Goal: Task Accomplishment & Management: Use online tool/utility

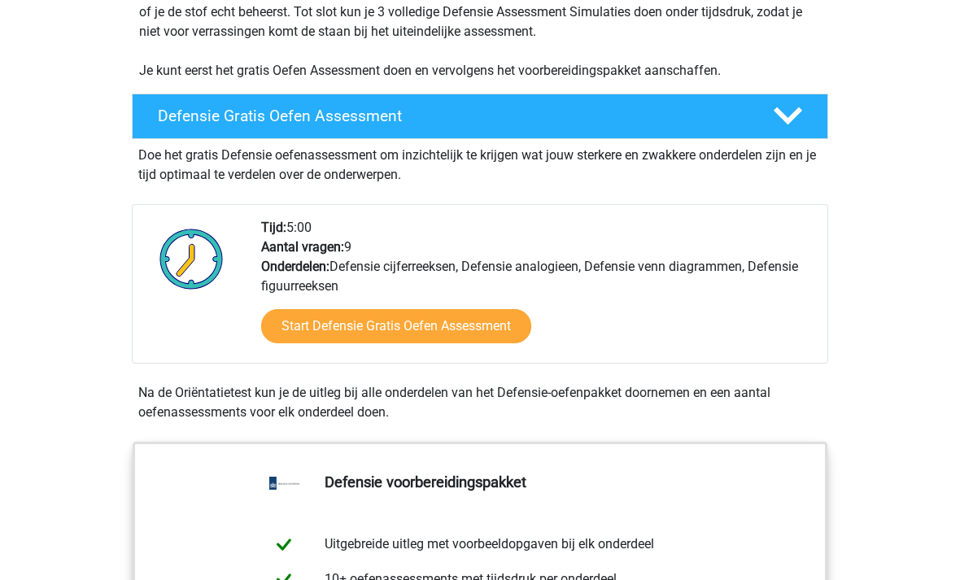
scroll to position [371, 0]
click at [484, 311] on link "Start Defensie Gratis Oefen Assessment" at bounding box center [396, 326] width 270 height 34
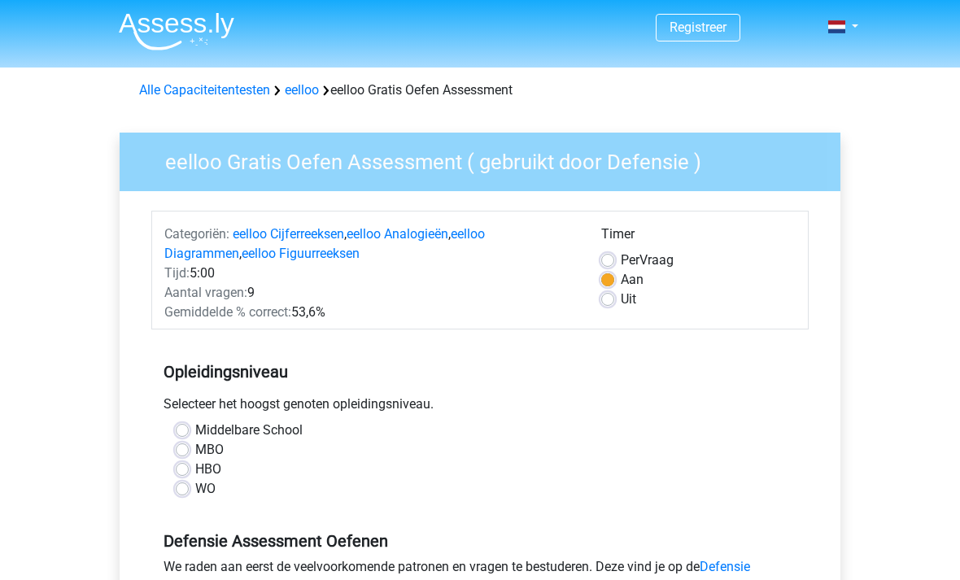
scroll to position [30, 0]
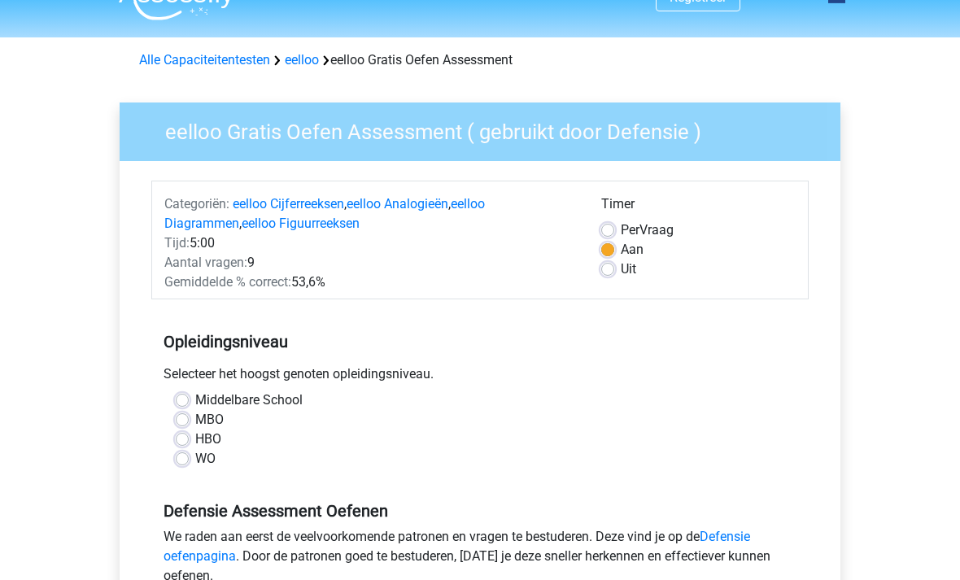
click at [195, 464] on label "WO" at bounding box center [205, 460] width 20 height 20
click at [181, 464] on input "WO" at bounding box center [182, 458] width 13 height 16
radio input "true"
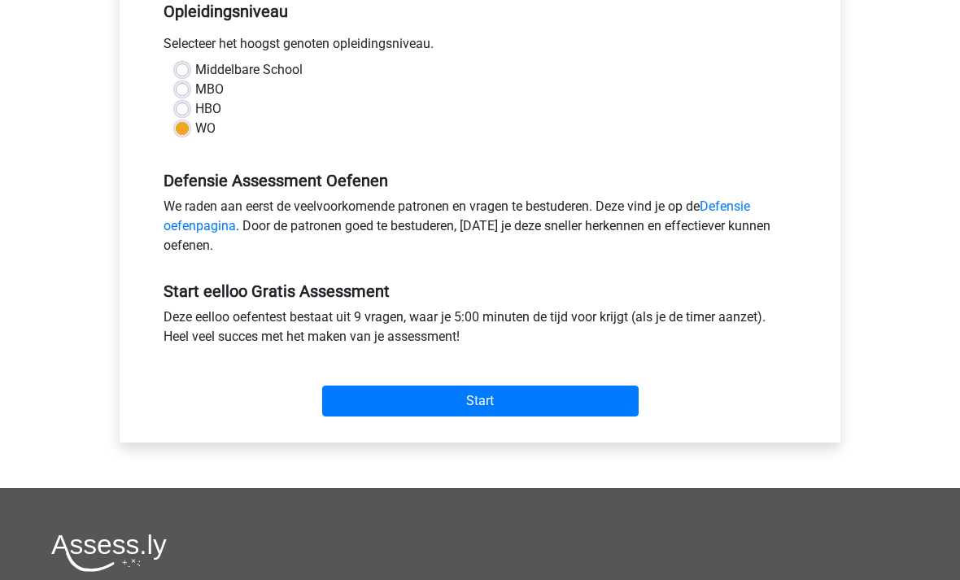
scroll to position [383, 0]
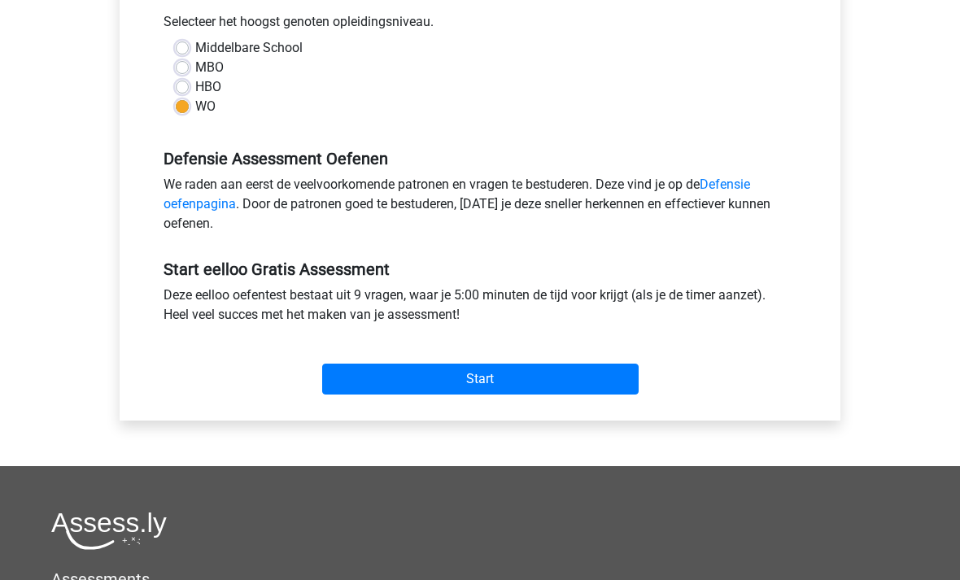
click at [404, 372] on input "Start" at bounding box center [480, 379] width 316 height 31
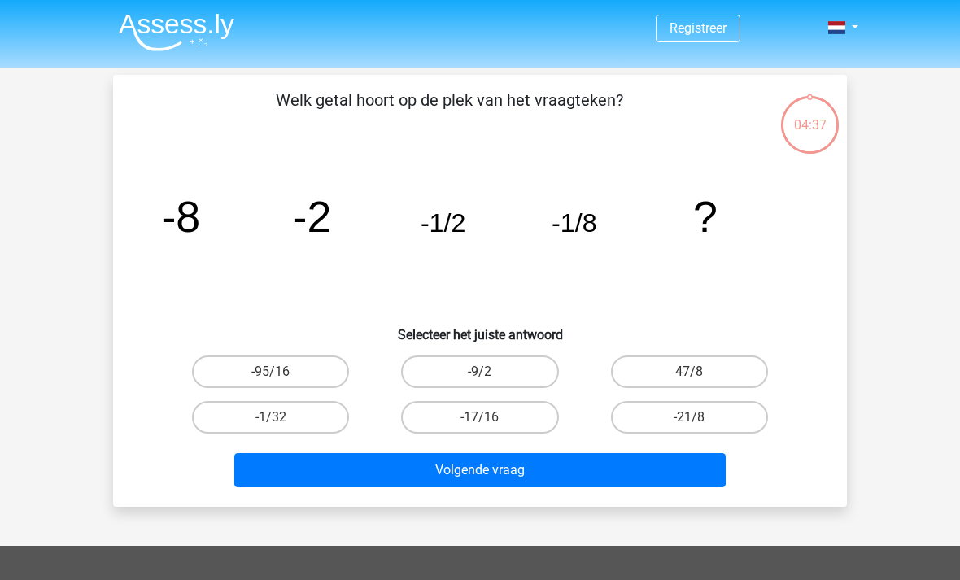
click at [299, 415] on label "-1/32" at bounding box center [270, 417] width 157 height 33
click at [281, 417] on input "-1/32" at bounding box center [276, 422] width 11 height 11
radio input "true"
click at [510, 468] on button "Volgende vraag" at bounding box center [480, 470] width 492 height 34
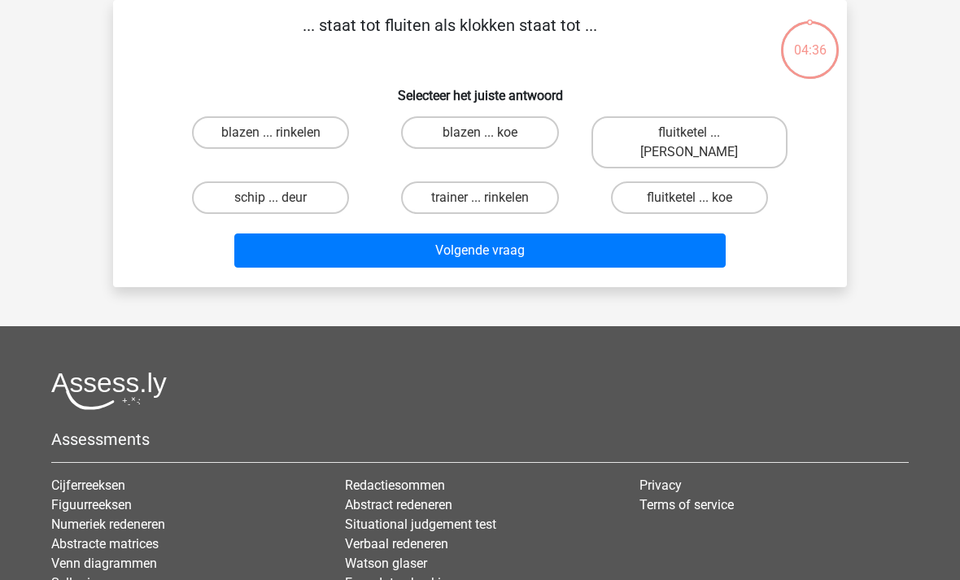
scroll to position [75, 0]
click at [658, 134] on label "fluitketel ... luiden" at bounding box center [689, 142] width 196 height 52
click at [689, 134] on input "fluitketel ... luiden" at bounding box center [694, 138] width 11 height 11
radio input "true"
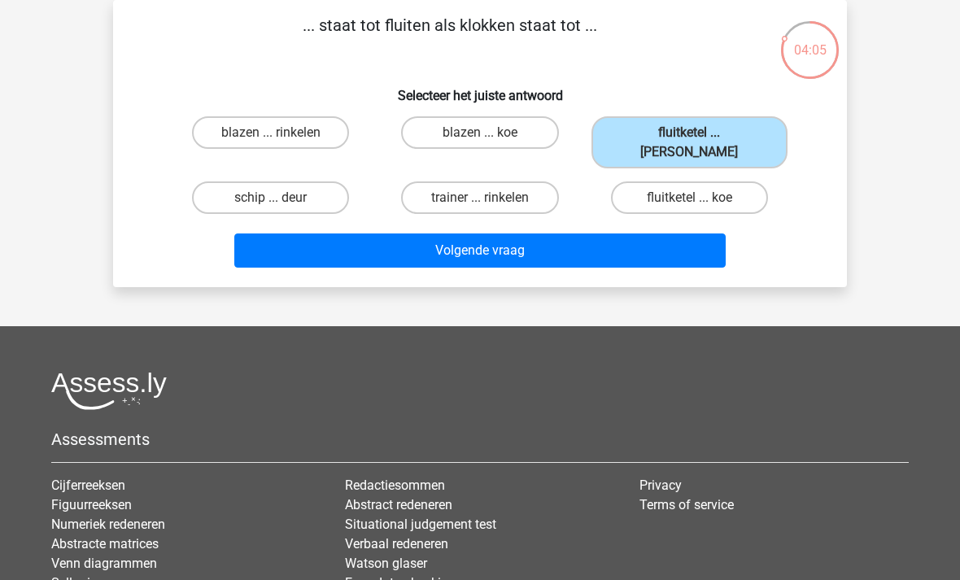
click at [460, 233] on button "Volgende vraag" at bounding box center [480, 250] width 492 height 34
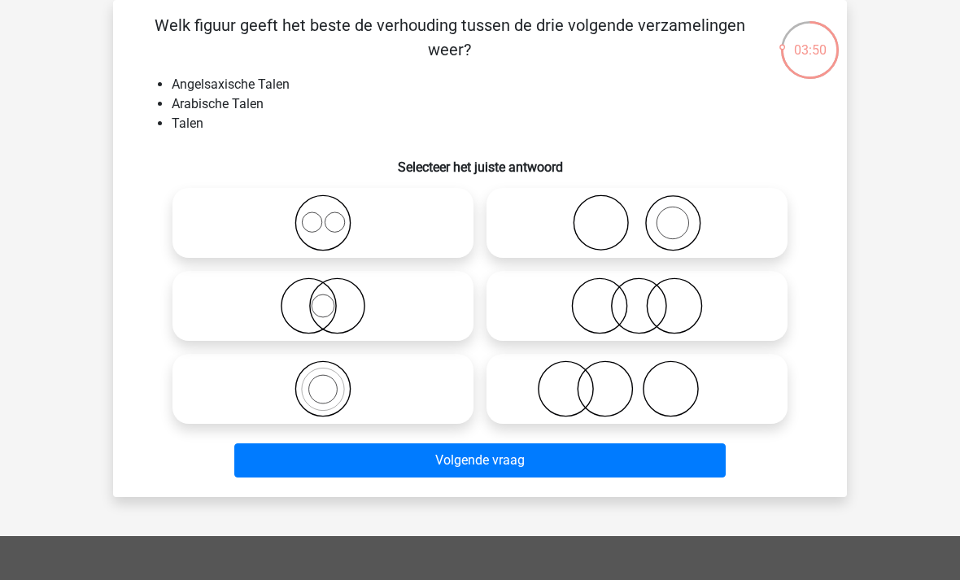
click at [329, 228] on icon at bounding box center [323, 222] width 288 height 57
click at [329, 215] on input "radio" at bounding box center [328, 209] width 11 height 11
radio input "true"
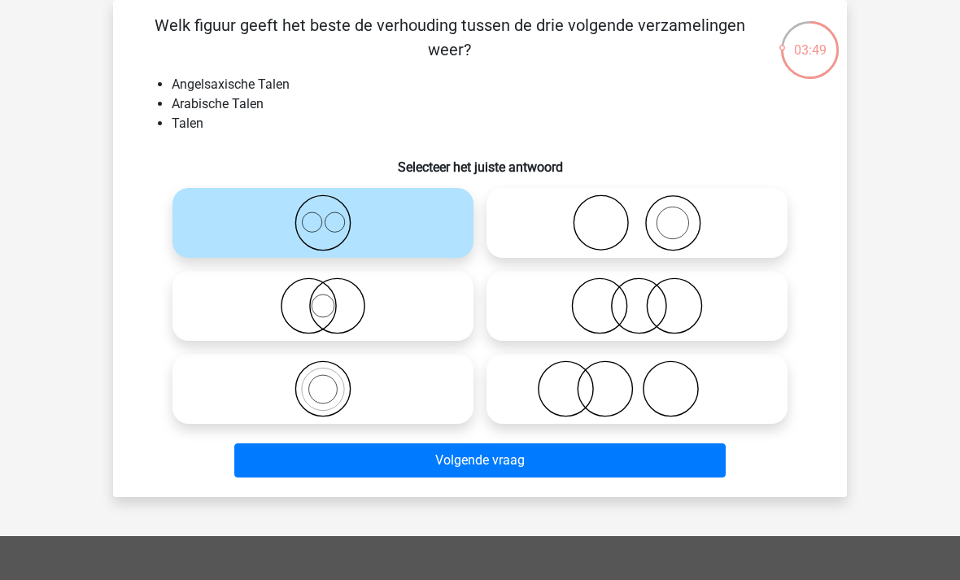
click at [514, 455] on button "Volgende vraag" at bounding box center [480, 460] width 492 height 34
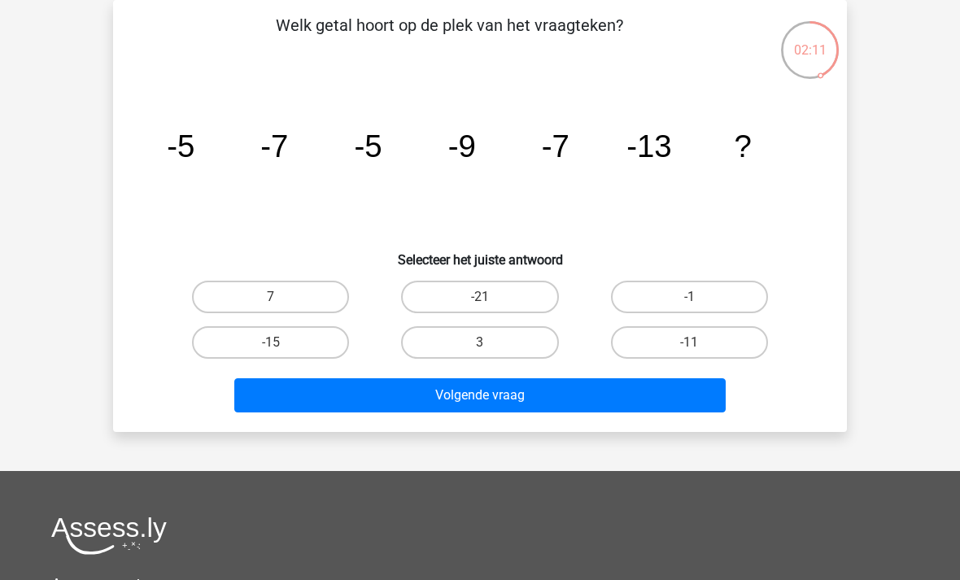
click at [231, 345] on label "-15" at bounding box center [270, 342] width 157 height 33
click at [271, 345] on input "-15" at bounding box center [276, 347] width 11 height 11
radio input "true"
click at [311, 395] on button "Volgende vraag" at bounding box center [480, 395] width 492 height 34
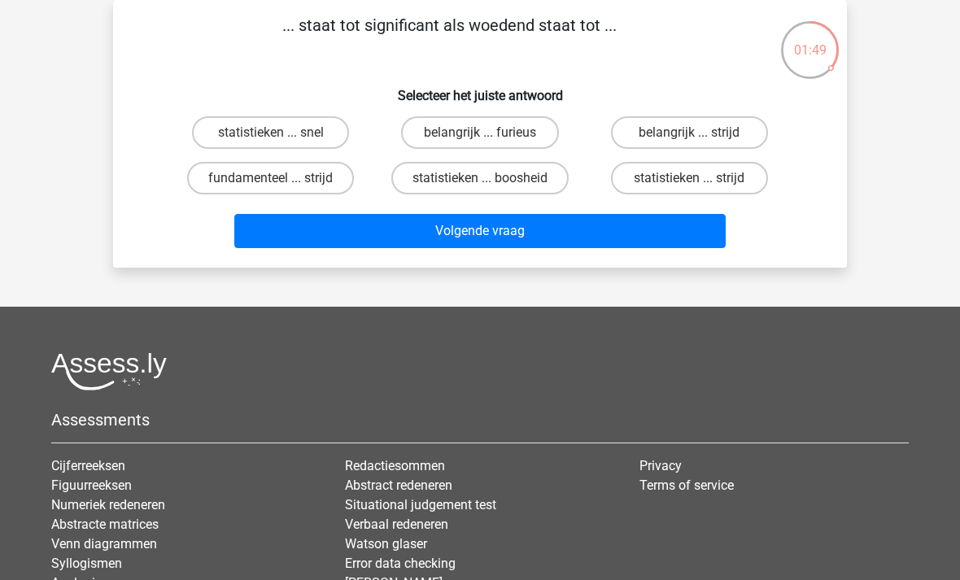
click at [494, 122] on label "belangrijk ... furieus" at bounding box center [479, 132] width 157 height 33
click at [491, 133] on input "belangrijk ... furieus" at bounding box center [485, 138] width 11 height 11
radio input "true"
click at [584, 242] on button "Volgende vraag" at bounding box center [480, 231] width 492 height 34
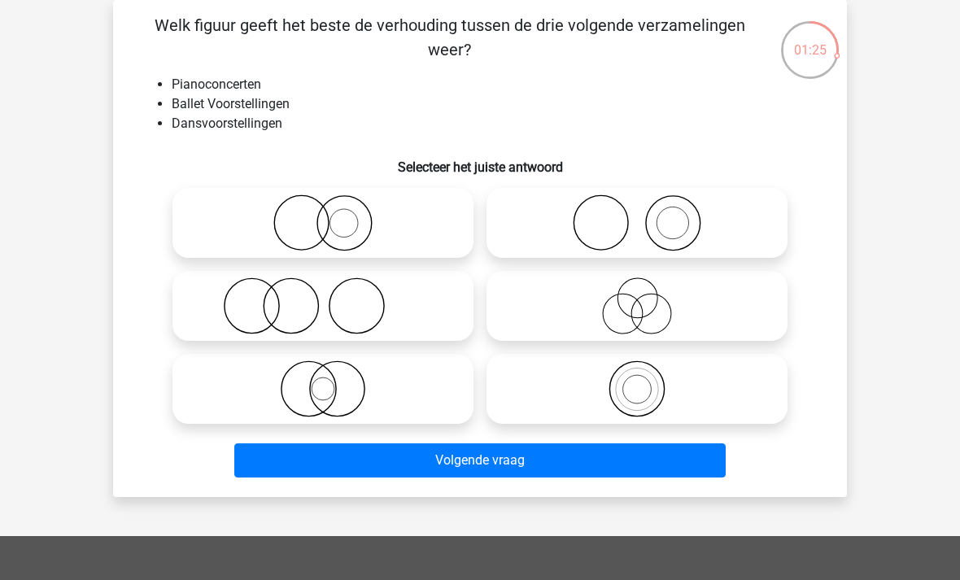
click at [290, 301] on icon at bounding box center [323, 305] width 288 height 57
click at [323, 298] on input "radio" at bounding box center [328, 292] width 11 height 11
radio input "true"
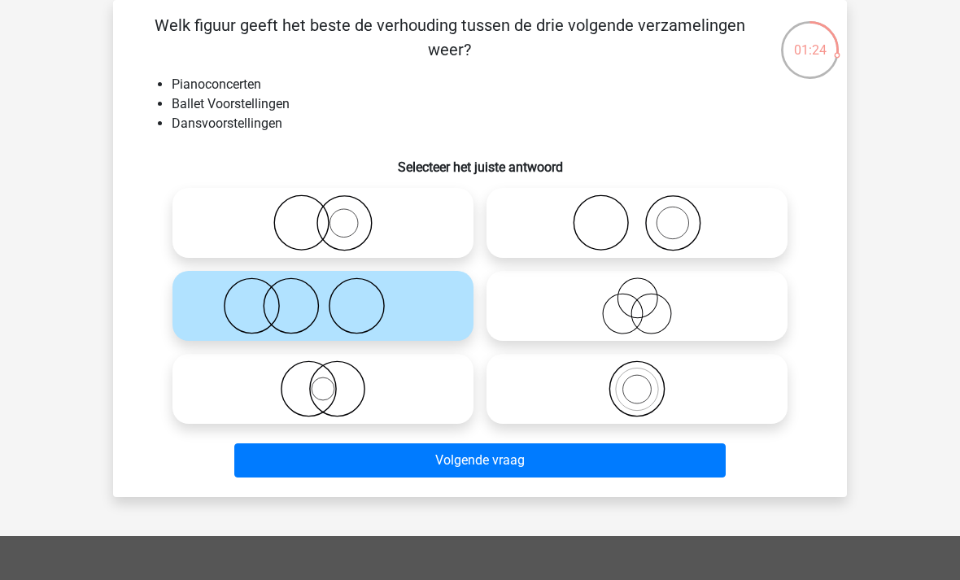
click at [501, 458] on button "Volgende vraag" at bounding box center [480, 460] width 492 height 34
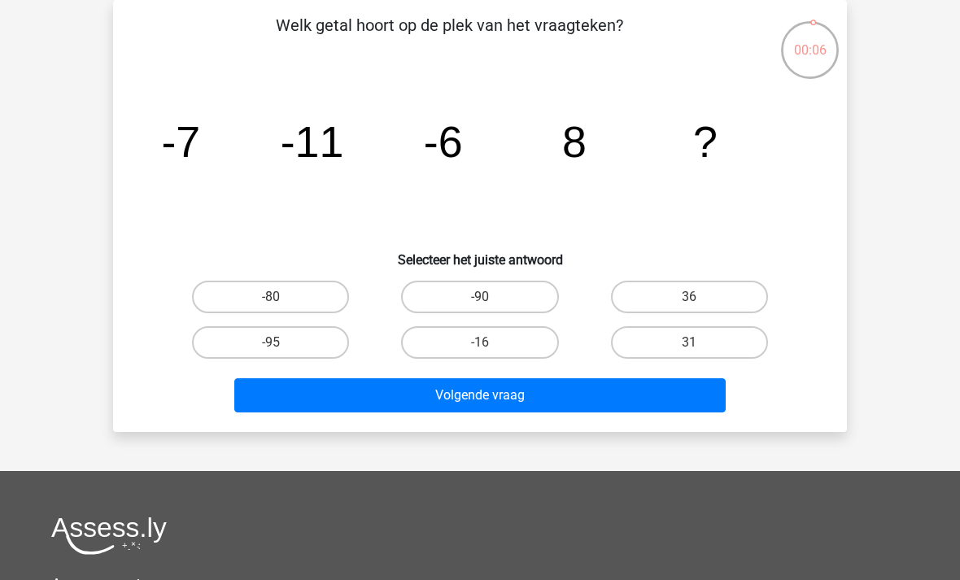
click at [476, 339] on label "-16" at bounding box center [479, 342] width 157 height 33
click at [480, 342] on input "-16" at bounding box center [485, 347] width 11 height 11
radio input "true"
click at [493, 393] on button "Volgende vraag" at bounding box center [480, 395] width 492 height 34
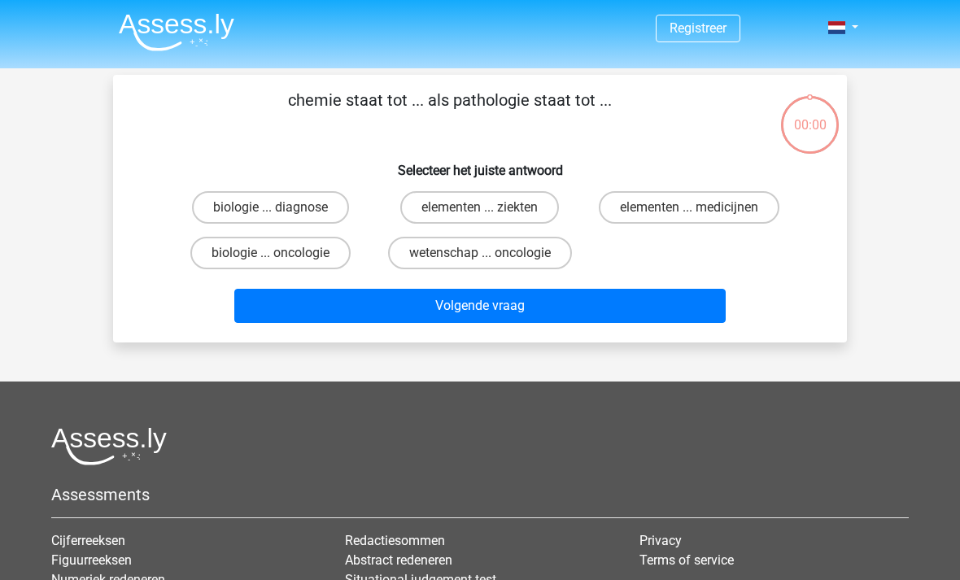
scroll to position [75, 0]
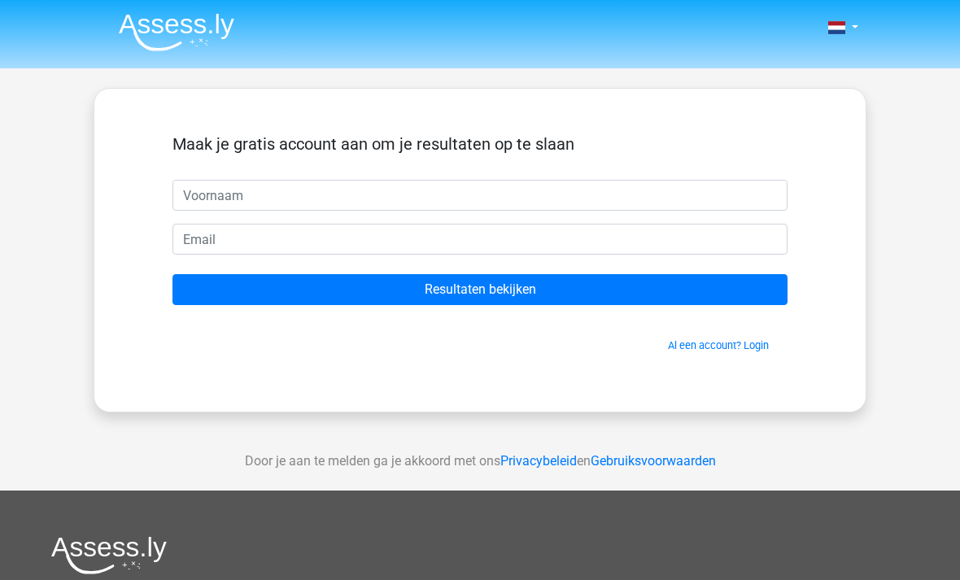
scroll to position [75, 0]
